Goal: Task Accomplishment & Management: Manage account settings

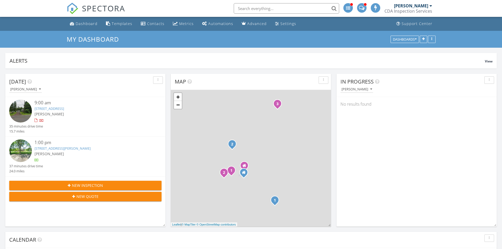
scroll to position [3, 3]
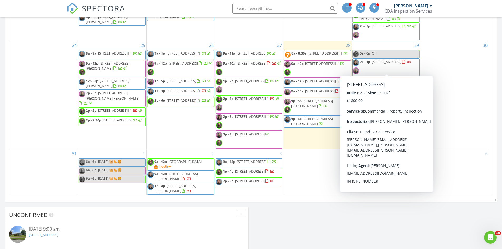
scroll to position [316, 0]
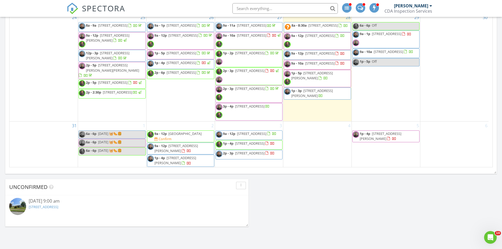
click at [377, 50] on span "[STREET_ADDRESS]" at bounding box center [389, 51] width 30 height 5
